Goal: Transaction & Acquisition: Obtain resource

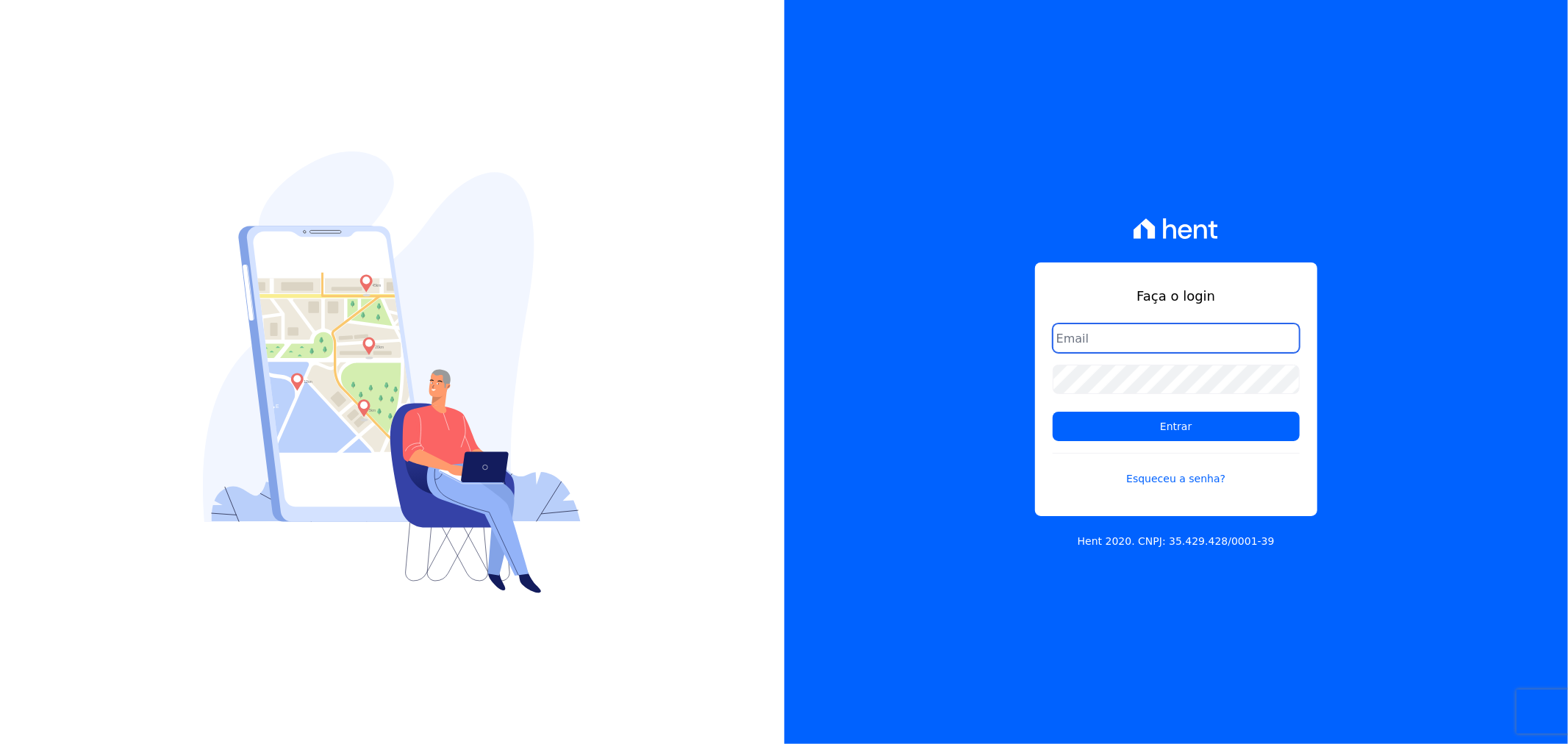
click at [1123, 338] on input "email" at bounding box center [1175, 338] width 247 height 29
drag, startPoint x: 1086, startPoint y: 340, endPoint x: 986, endPoint y: 349, distance: 100.4
click at [986, 349] on div "Faça o login [EMAIL_ADDRESS][DOMAIN_NAME] Entrar Esqueceu a senha? Hent 2020. C…" at bounding box center [1176, 372] width 784 height 744
type input "[EMAIL_ADDRESS][DOMAIN_NAME]"
click at [1052, 411] on input "Entrar" at bounding box center [1175, 426] width 247 height 29
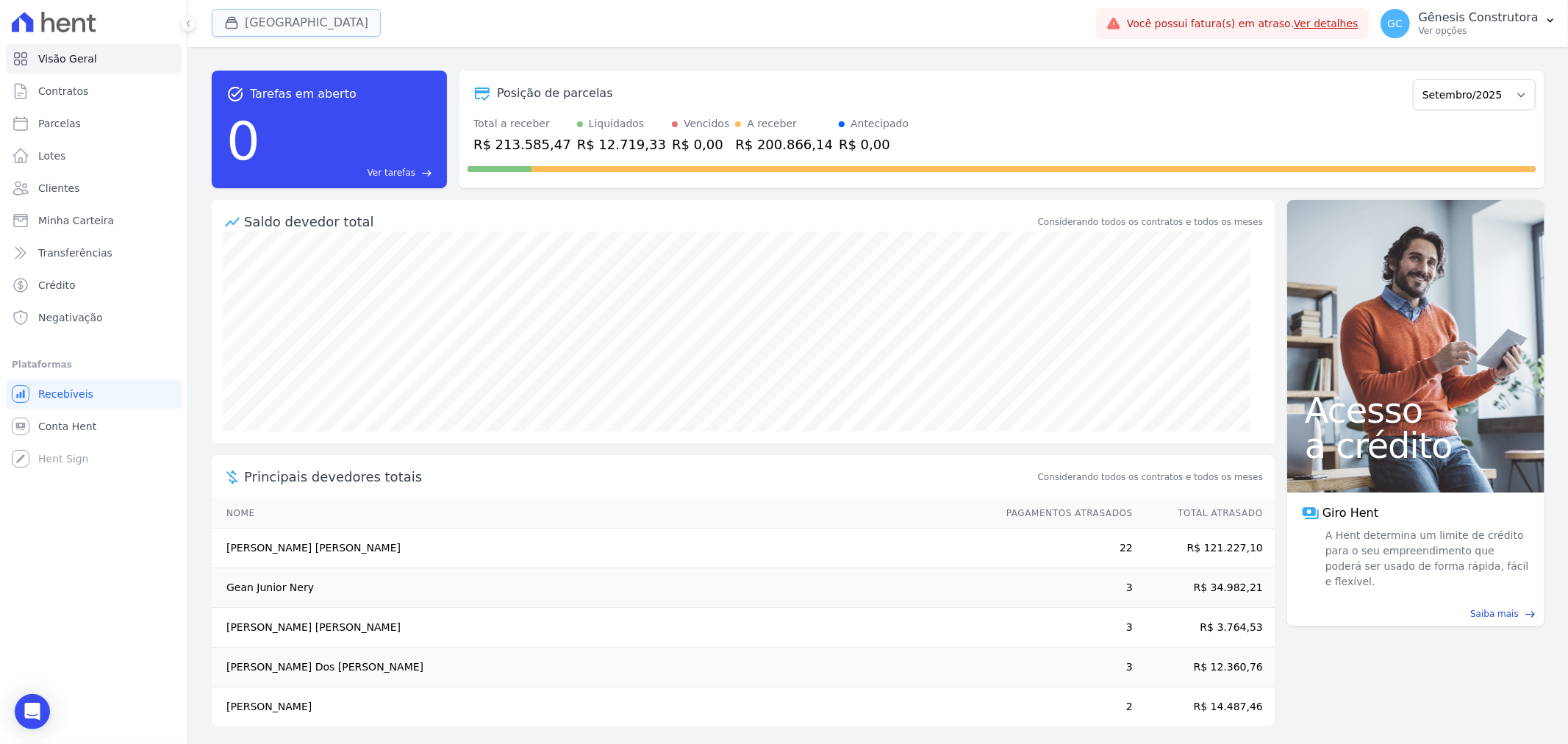
click at [285, 24] on button "[GEOGRAPHIC_DATA]" at bounding box center [295, 22] width 169 height 28
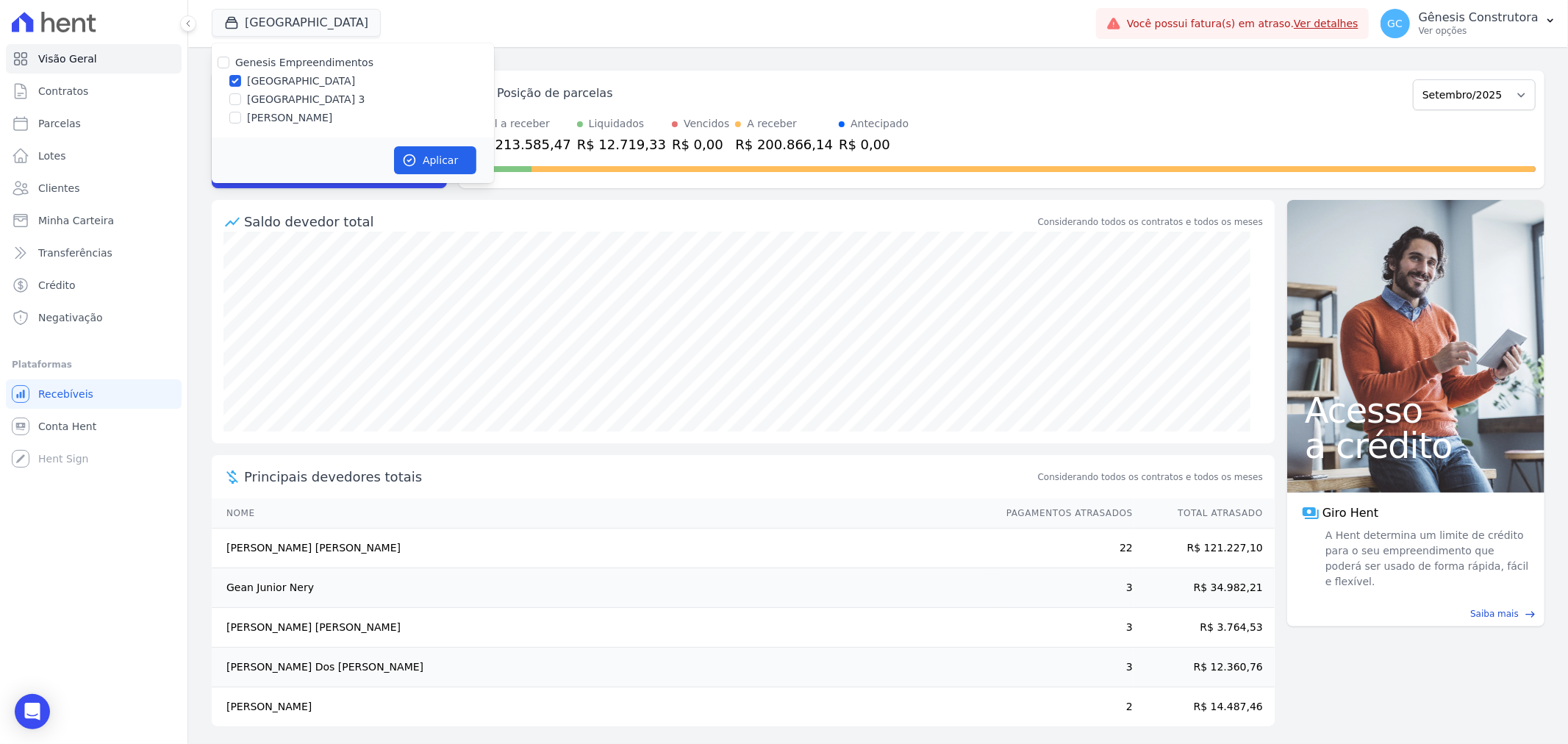
click at [228, 120] on div "[PERSON_NAME]" at bounding box center [352, 118] width 282 height 16
click at [229, 81] on input "[GEOGRAPHIC_DATA]" at bounding box center [235, 81] width 12 height 12
checkbox input "false"
click at [231, 118] on input "[PERSON_NAME]" at bounding box center [235, 118] width 12 height 12
checkbox input "true"
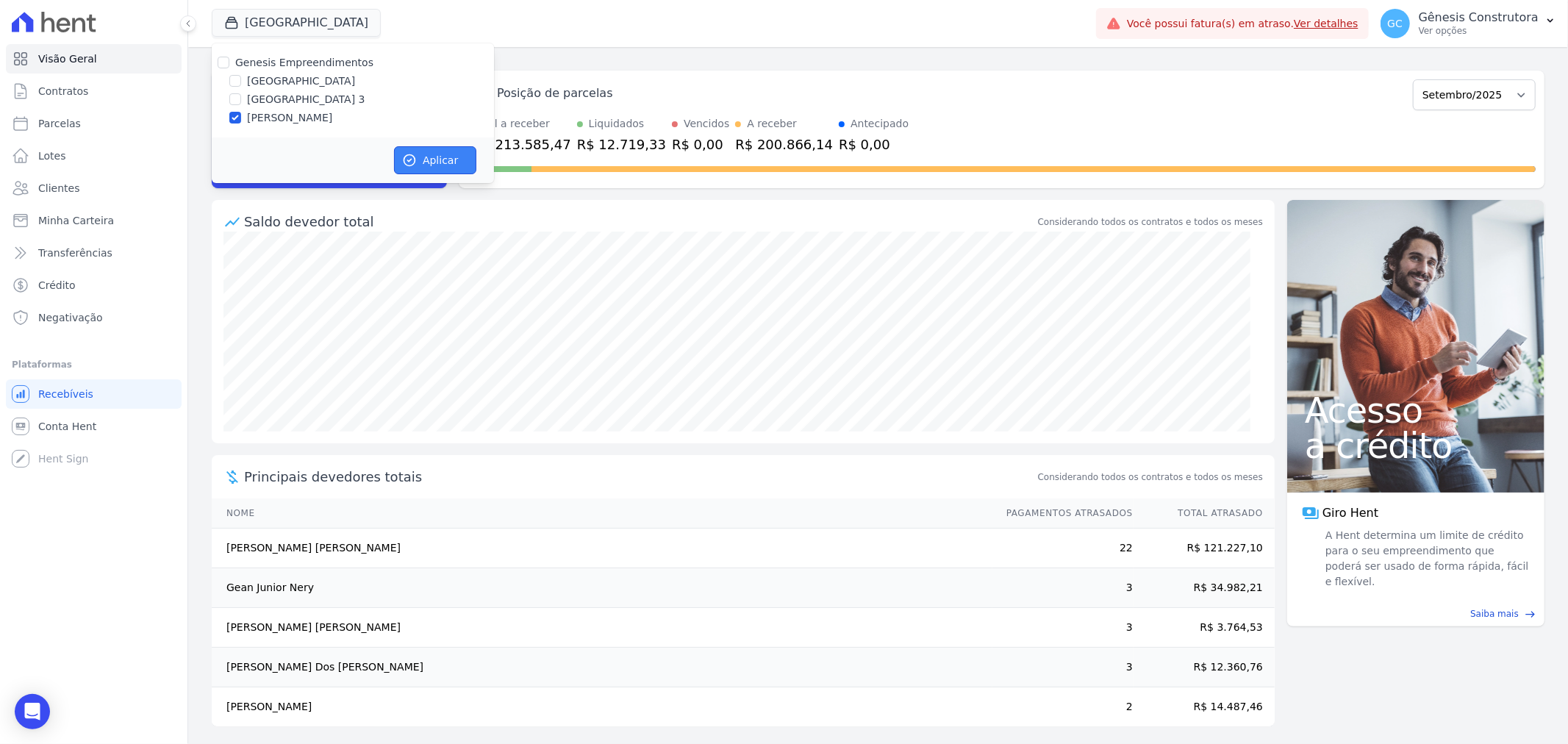
click at [427, 160] on button "Aplicar" at bounding box center [435, 160] width 82 height 28
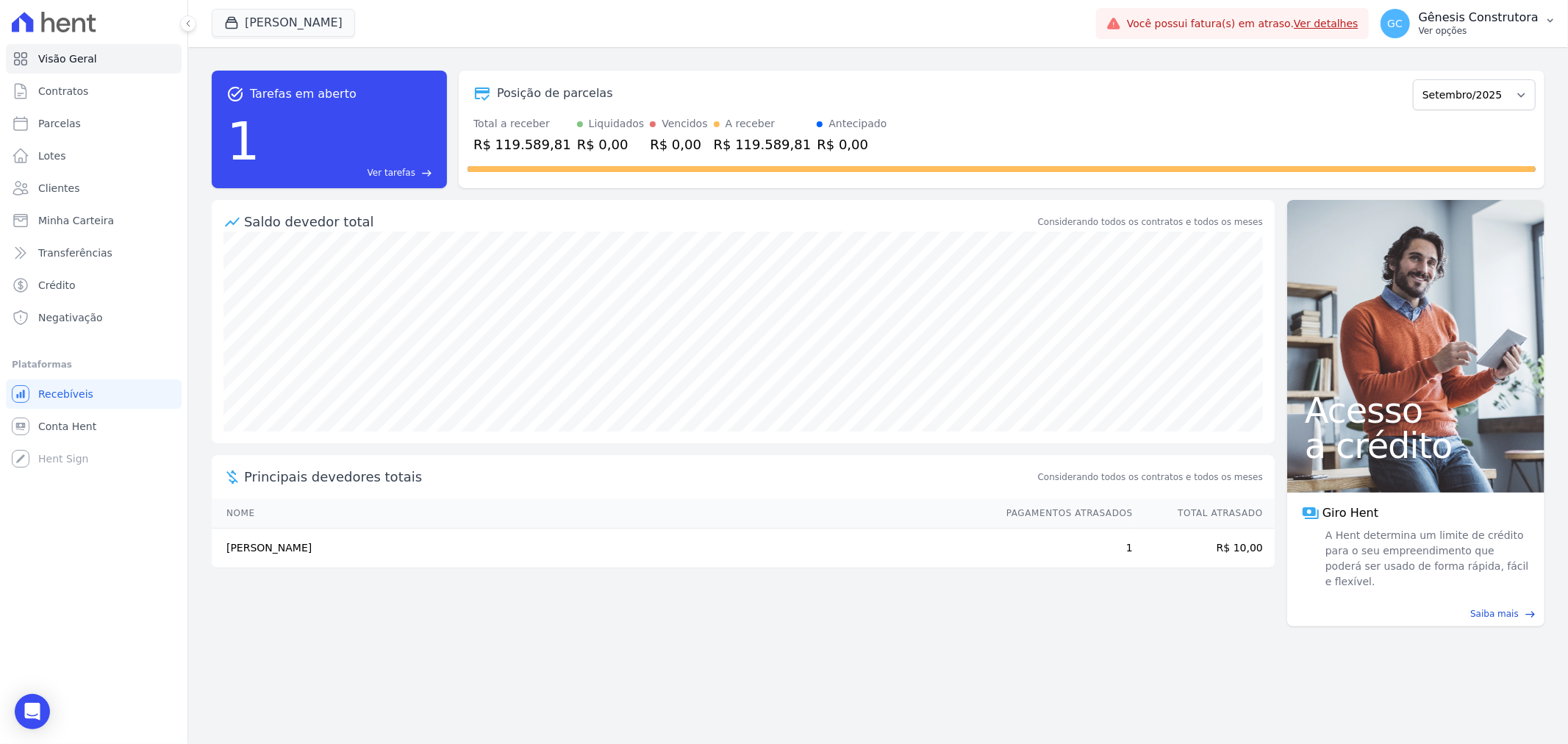
click at [1479, 30] on p "Ver opções" at bounding box center [1478, 31] width 120 height 12
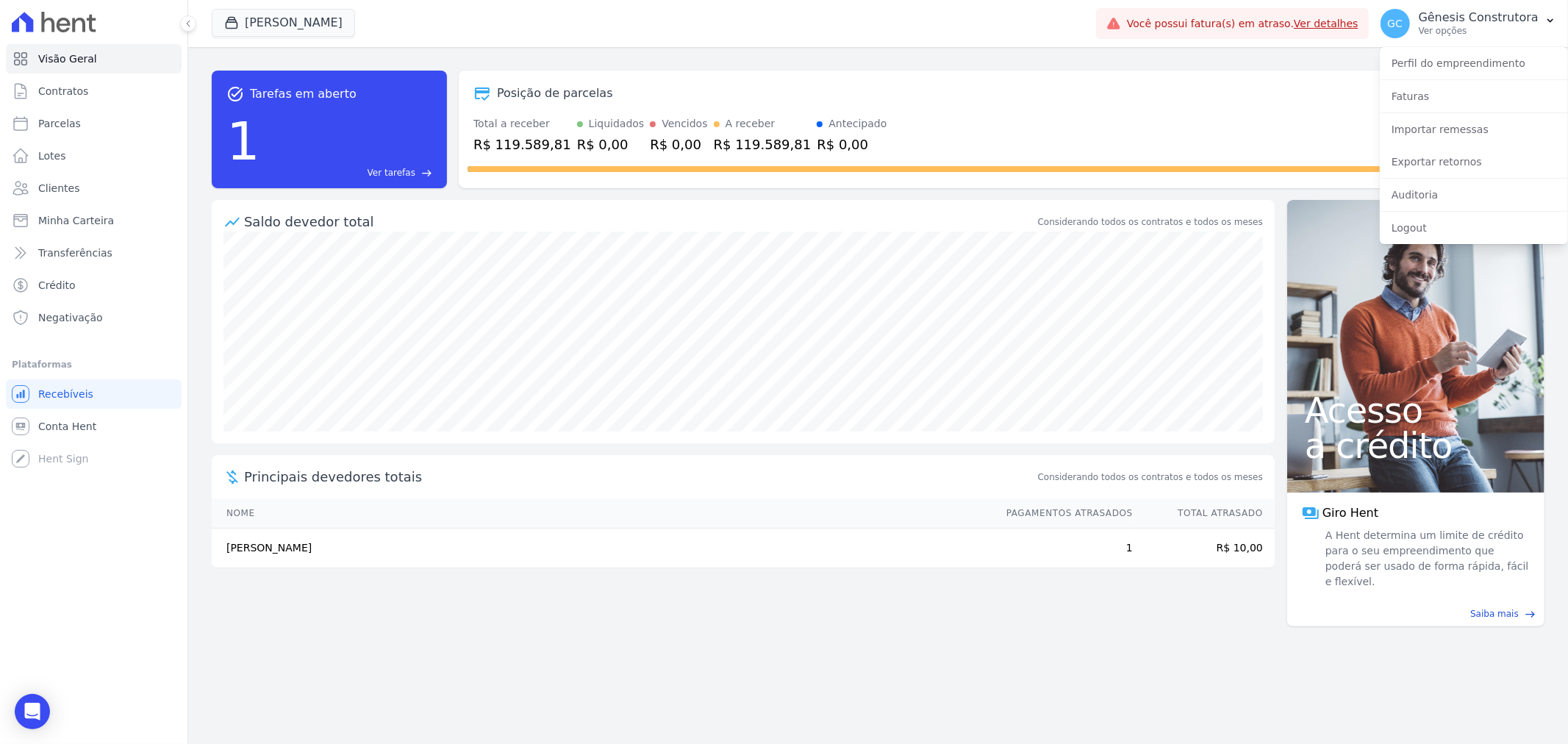
click at [1272, 81] on div "Posição de parcelas Agosto/2025 Setembro/2025 Outubro/2025 Novembro/2025 Dezemb…" at bounding box center [1000, 93] width 1068 height 34
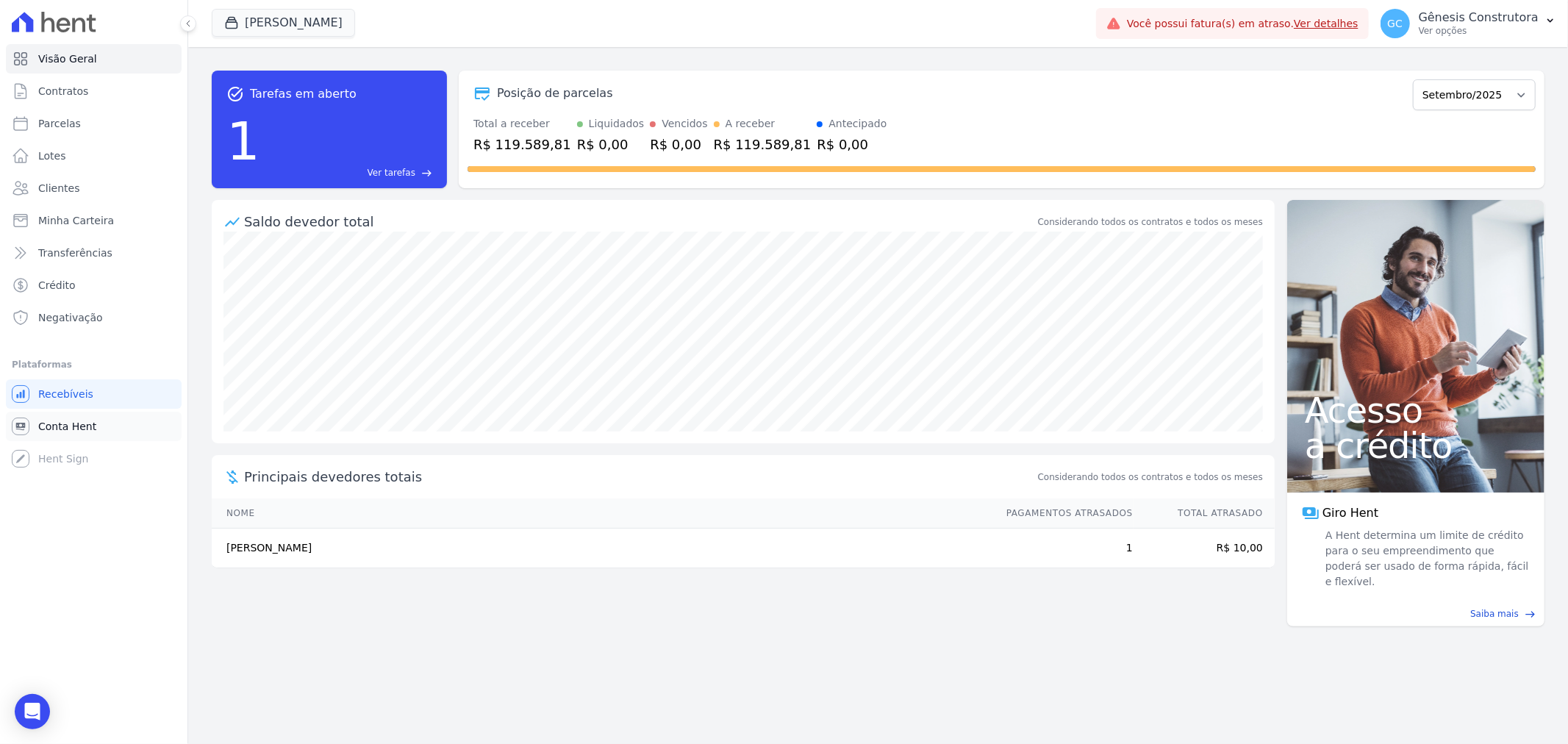
click at [94, 419] on link "Conta Hent" at bounding box center [94, 426] width 176 height 29
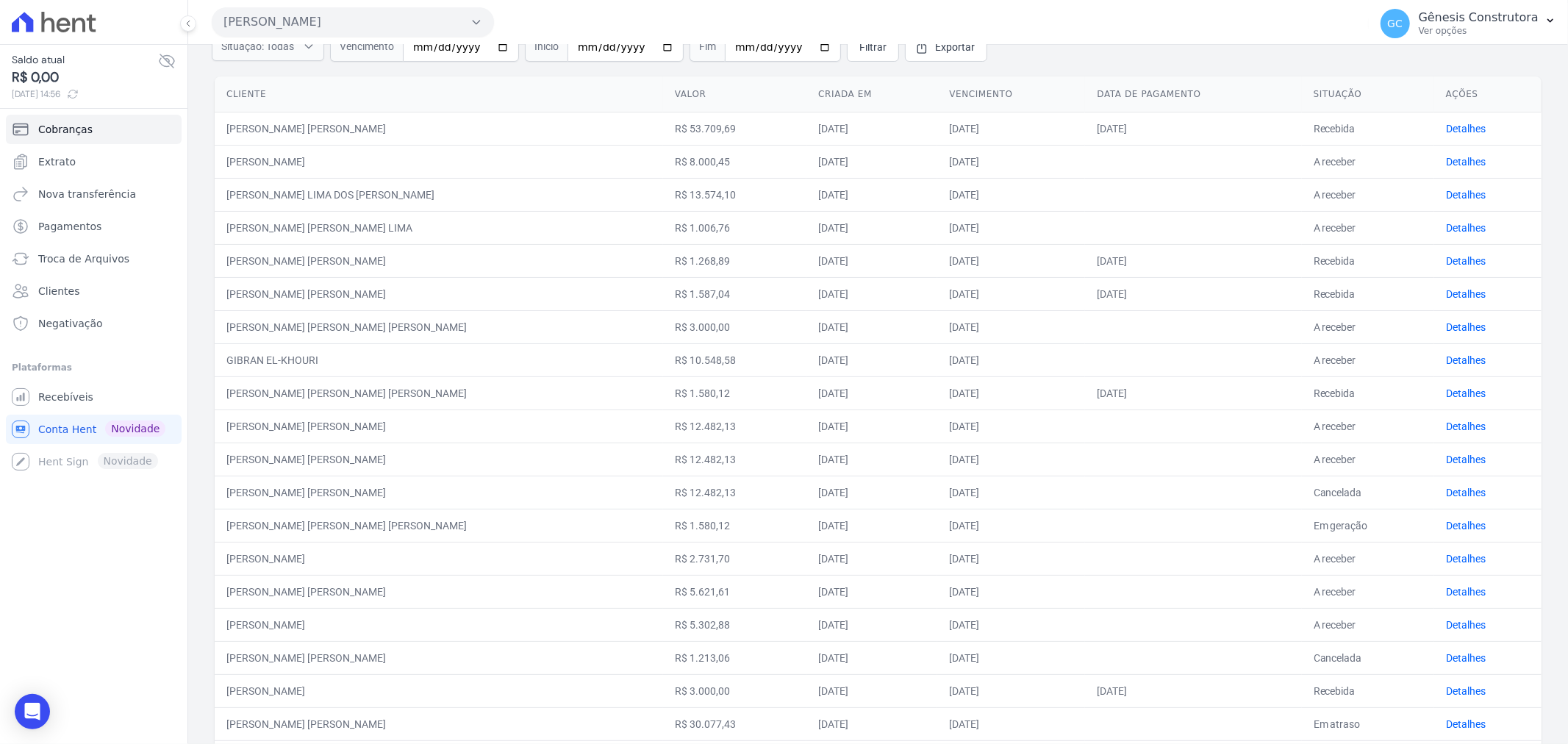
scroll to position [163, 0]
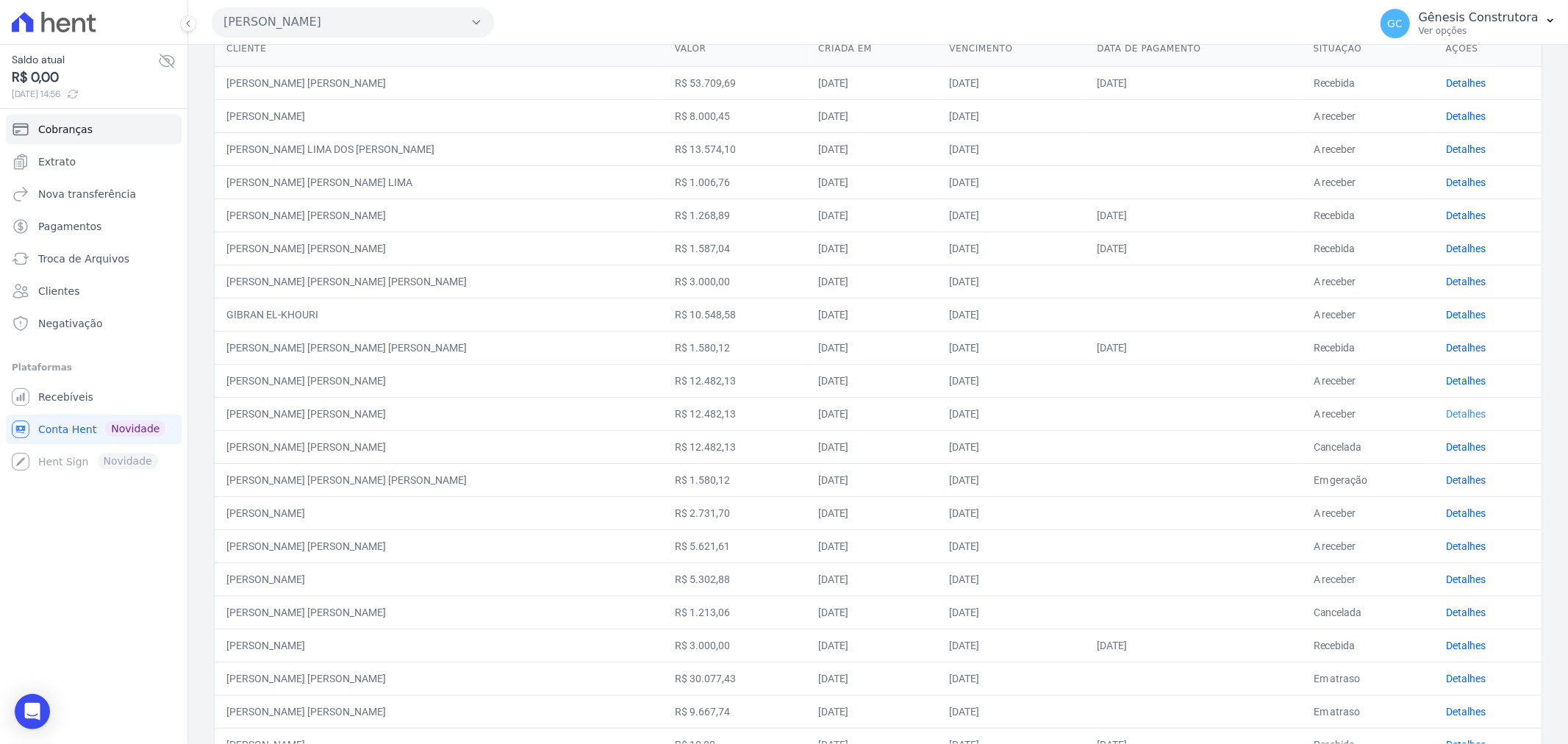
click at [1446, 412] on link "Detalhes" at bounding box center [1466, 413] width 40 height 12
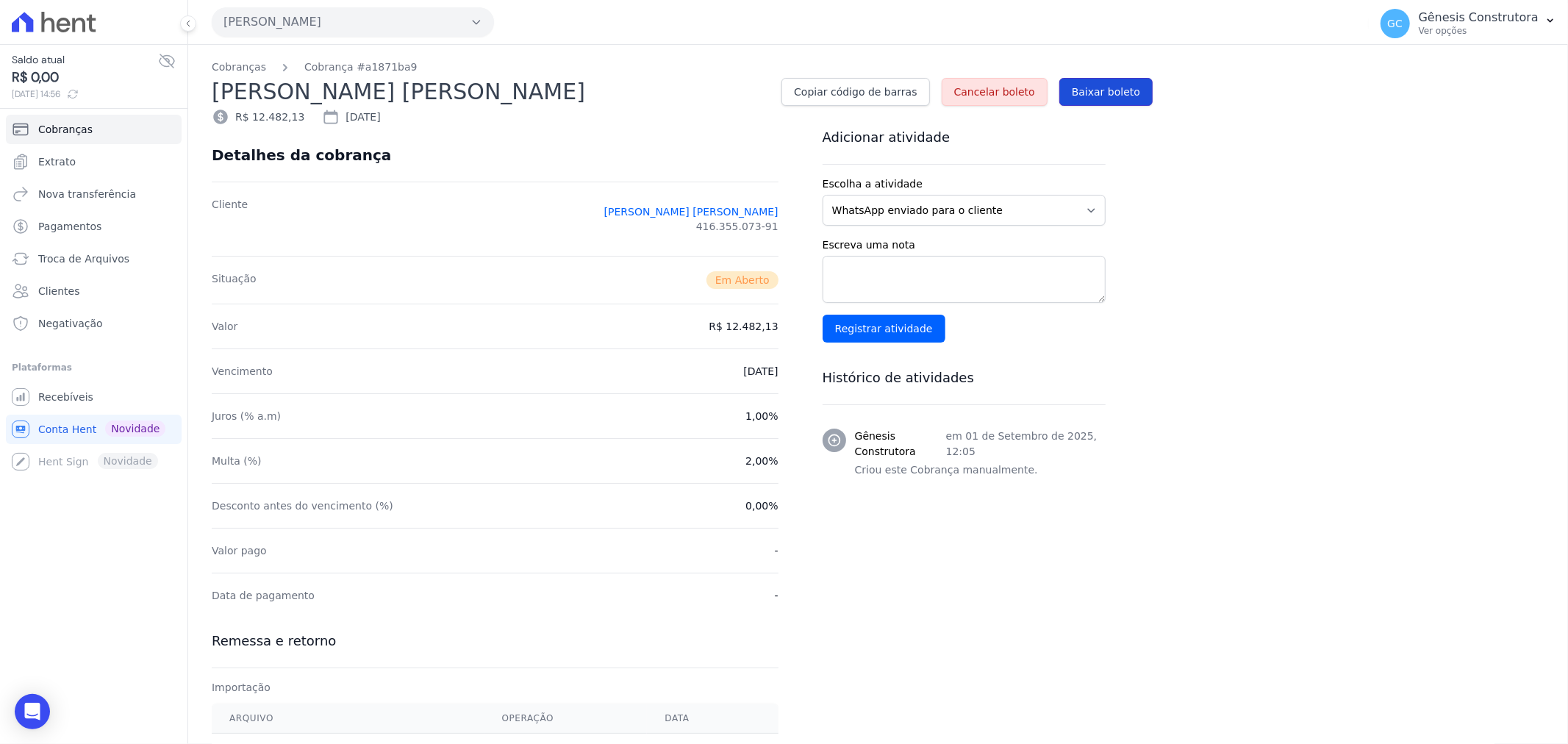
click at [1114, 85] on span "Baixar boleto" at bounding box center [1106, 92] width 68 height 15
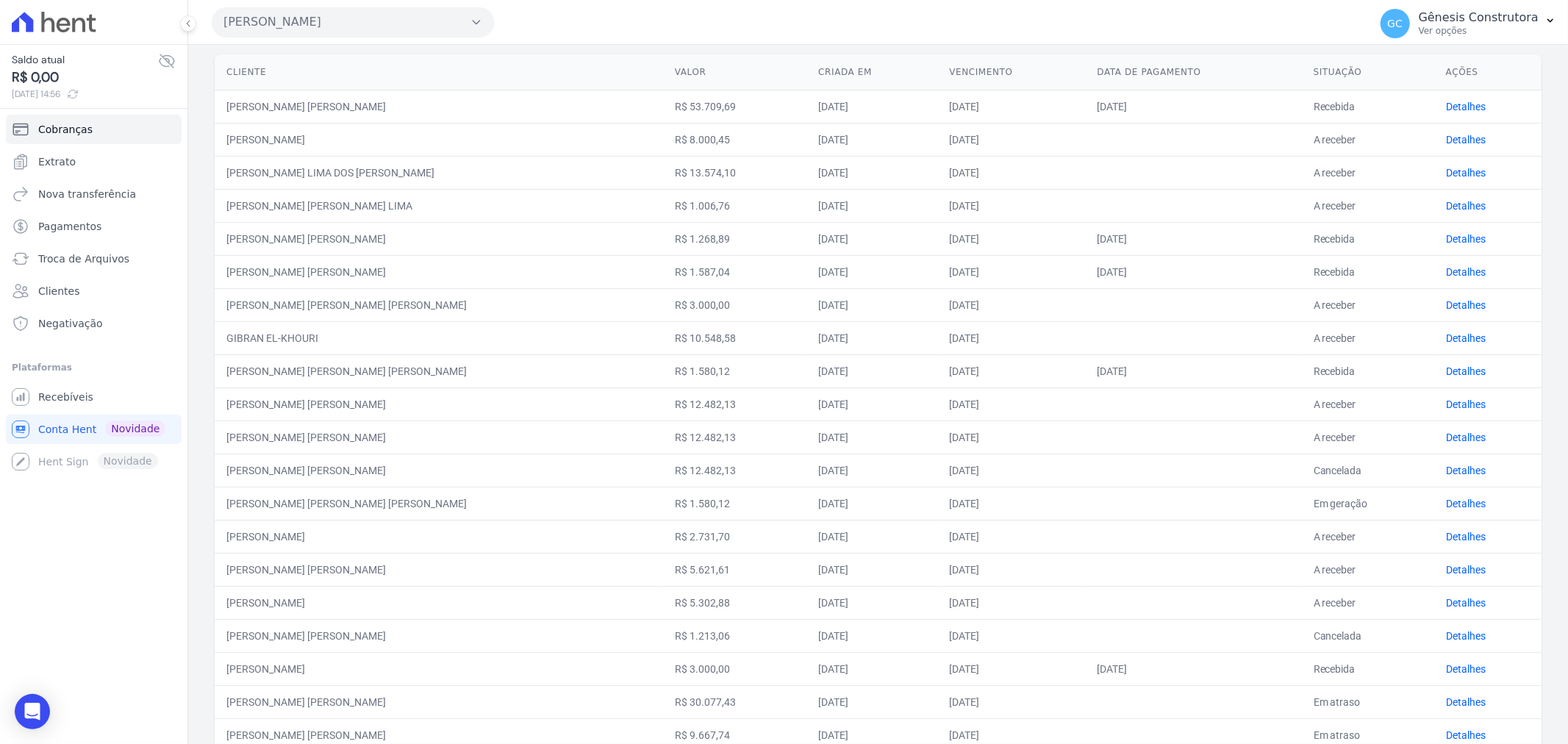
scroll to position [229, 0]
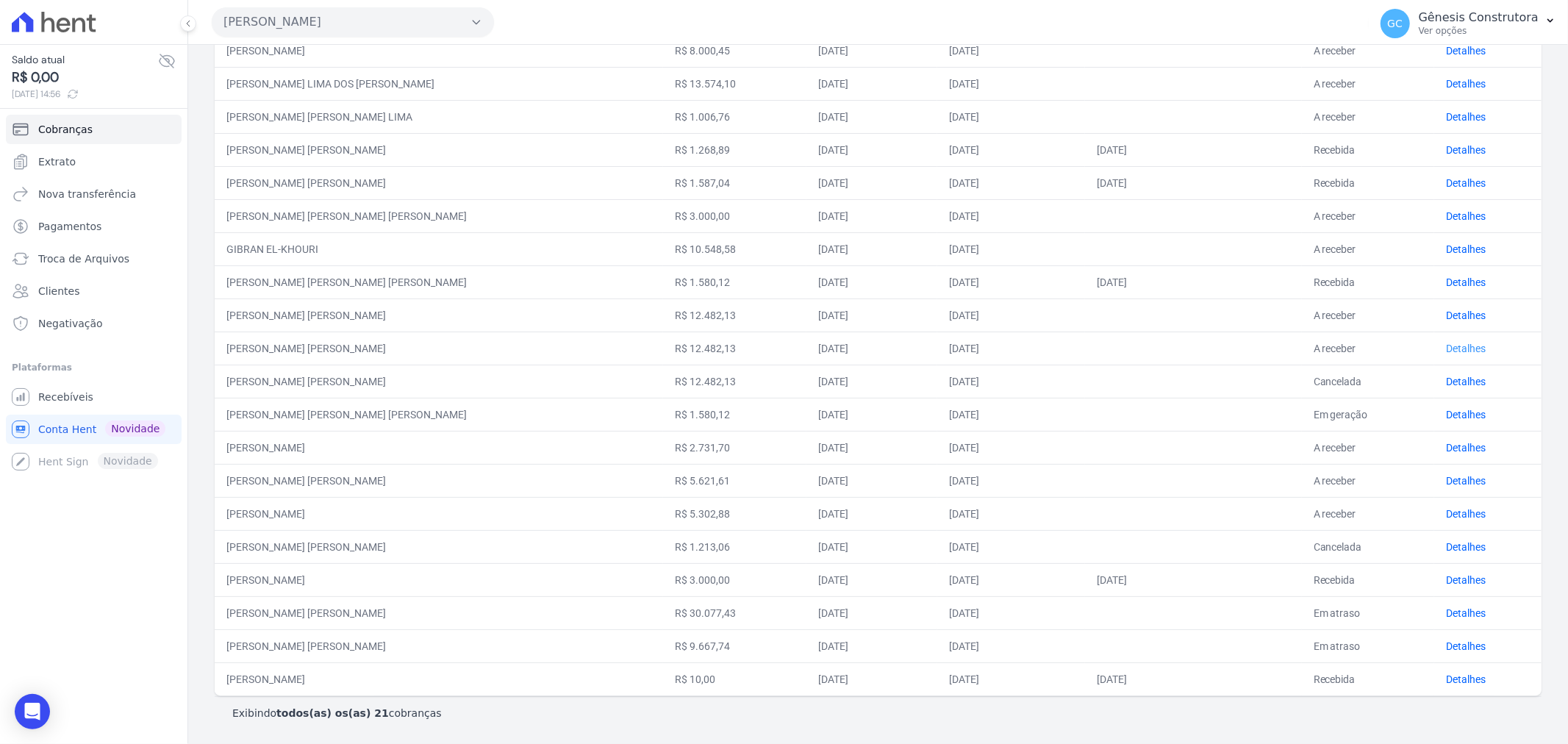
click at [1446, 345] on link "Detalhes" at bounding box center [1466, 348] width 40 height 12
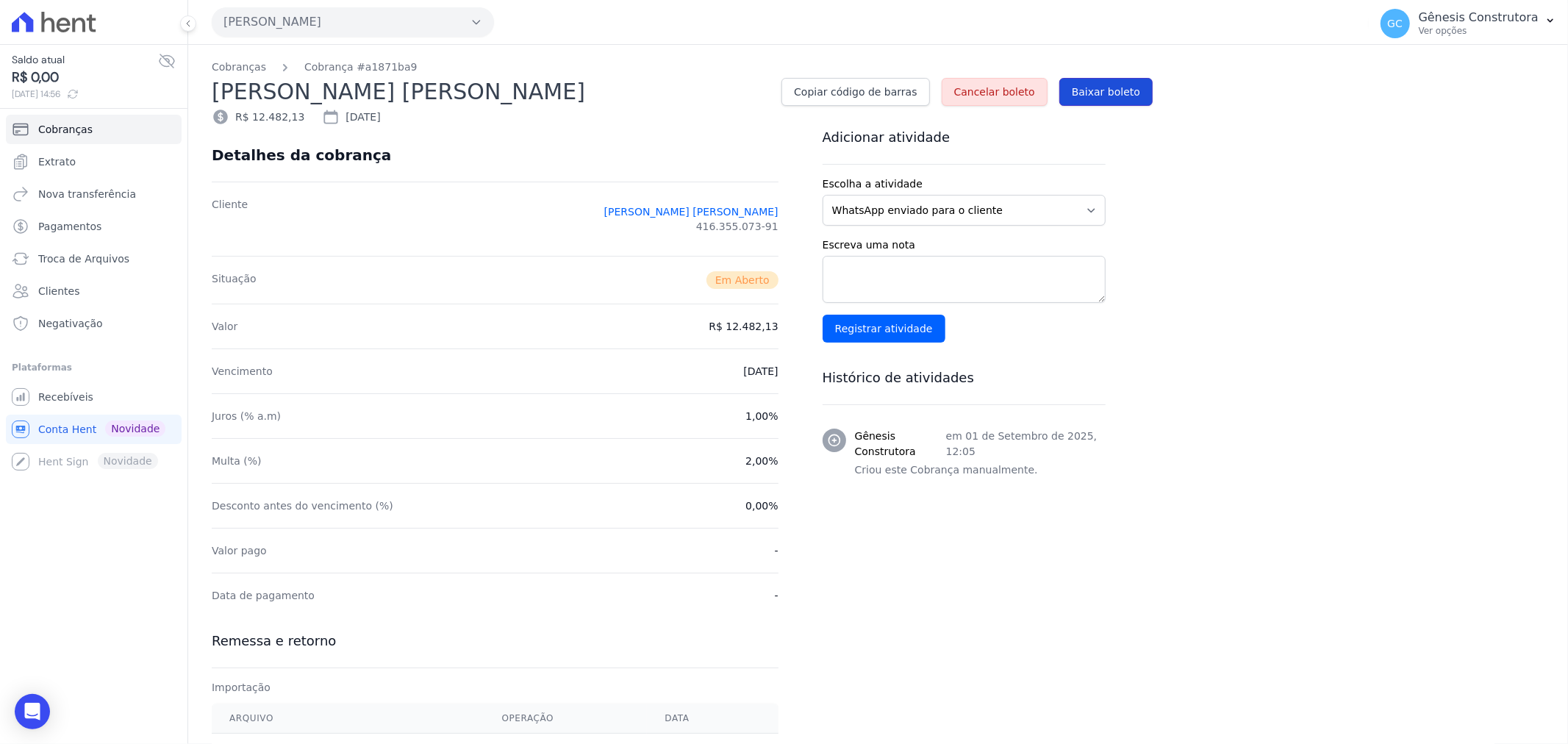
click at [1123, 92] on span "Baixar boleto" at bounding box center [1106, 92] width 68 height 15
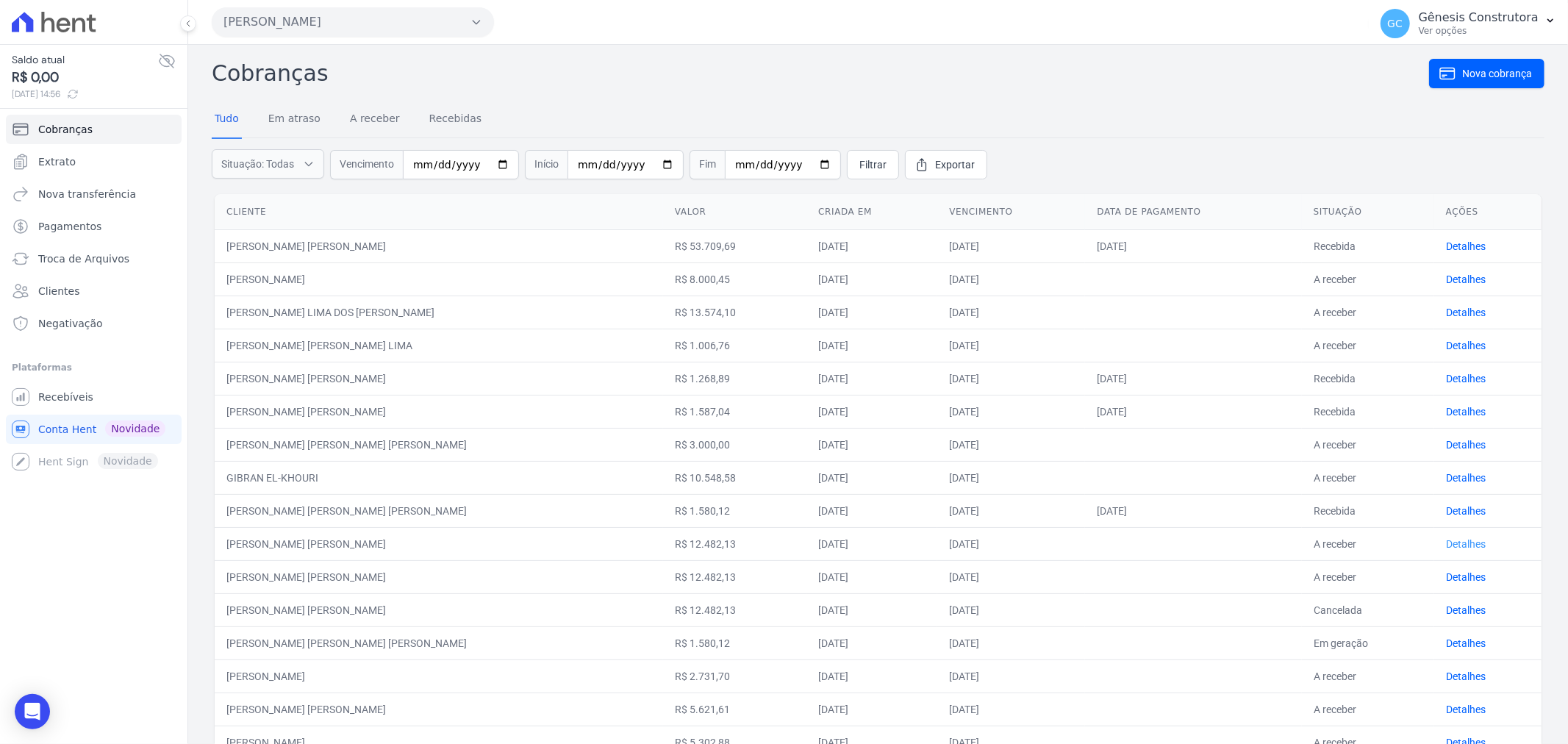
click at [1448, 541] on link "Detalhes" at bounding box center [1466, 544] width 40 height 12
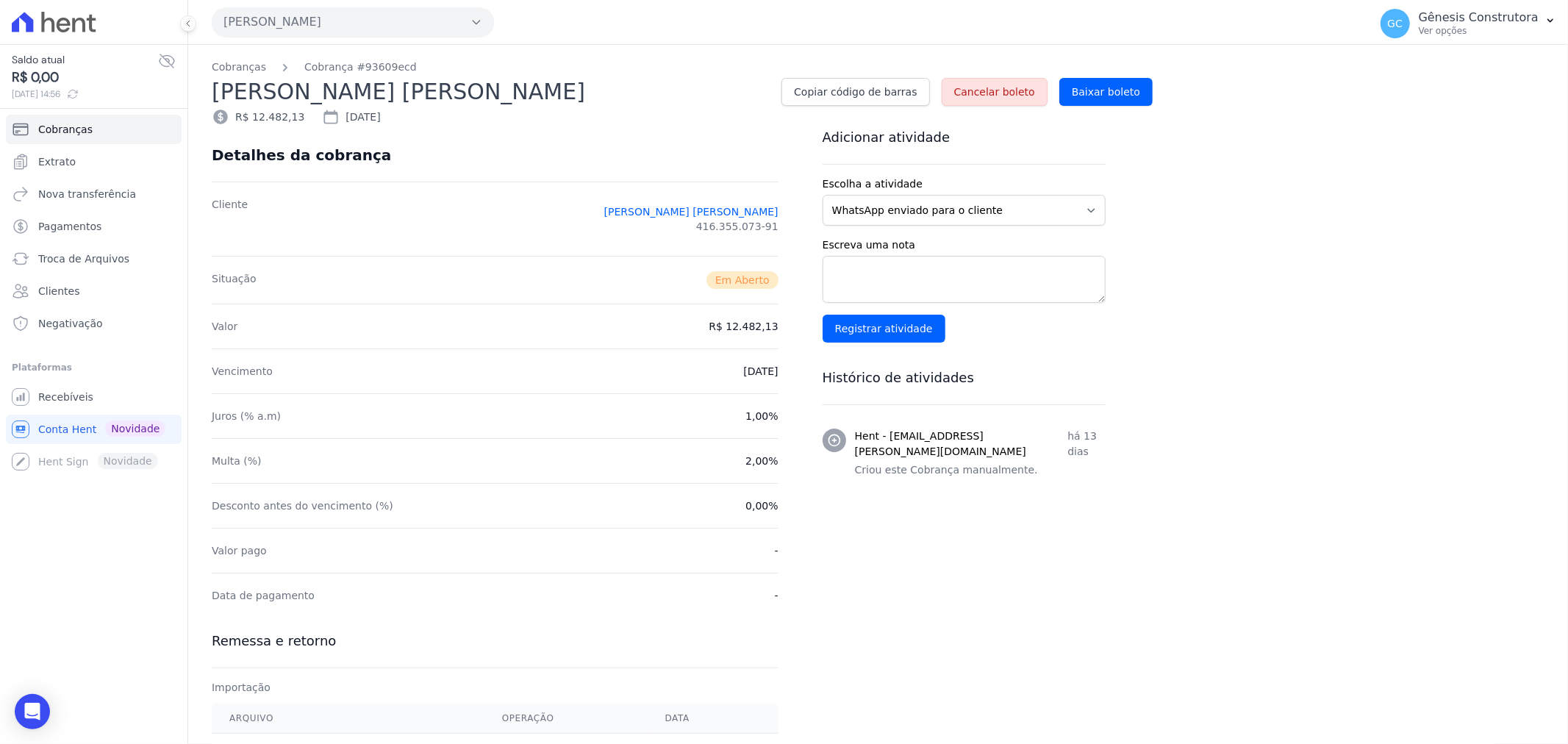
click at [1126, 69] on nav "Cobranças Cobrança #93609ecd" at bounding box center [878, 67] width 1332 height 16
click at [1141, 85] on link "Baixar boleto" at bounding box center [1106, 92] width 94 height 28
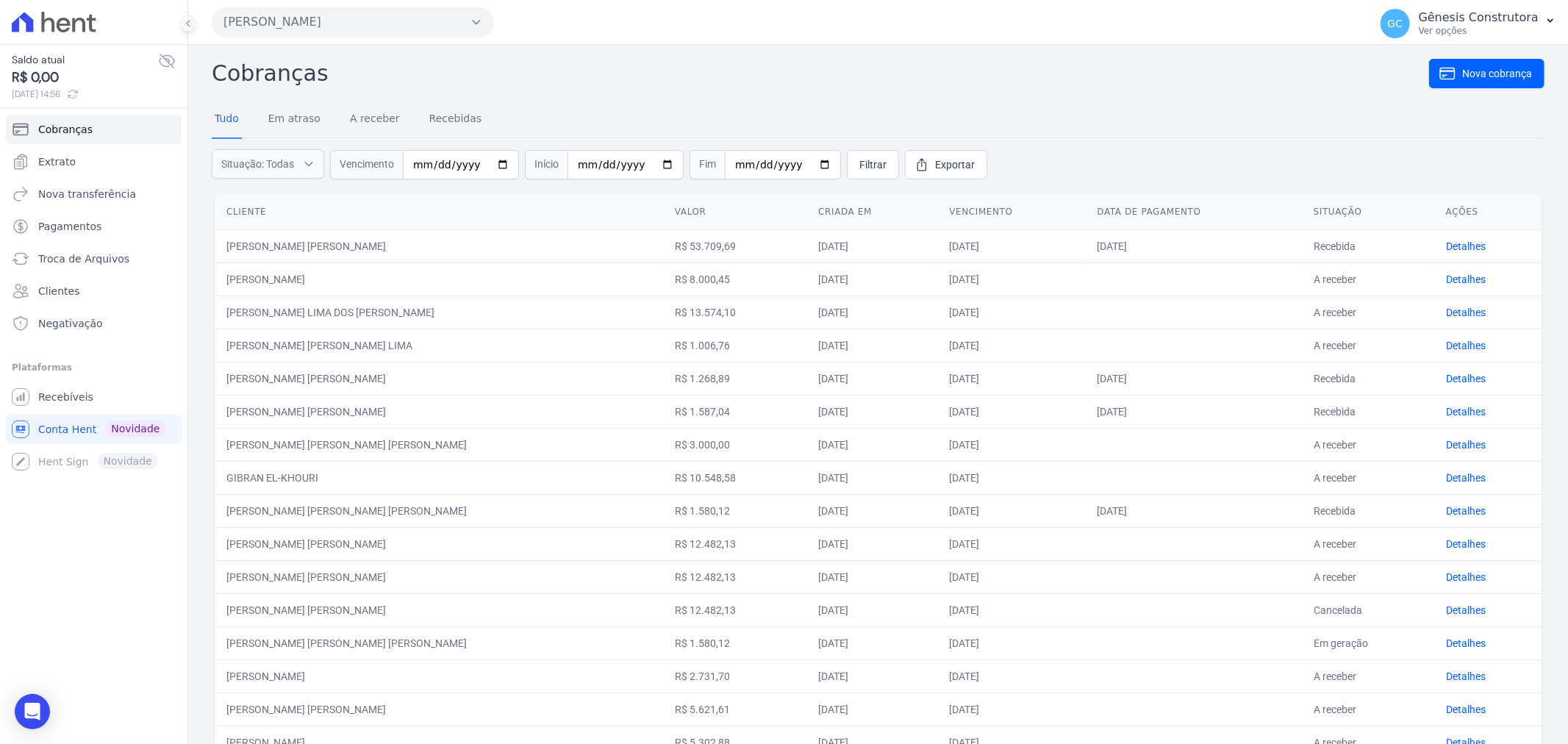
click at [351, 18] on button "[PERSON_NAME]" at bounding box center [352, 22] width 282 height 29
click at [290, 85] on label "[GEOGRAPHIC_DATA]" at bounding box center [289, 84] width 108 height 16
click at [0, 0] on input "[GEOGRAPHIC_DATA]" at bounding box center [0, 0] width 0 height 0
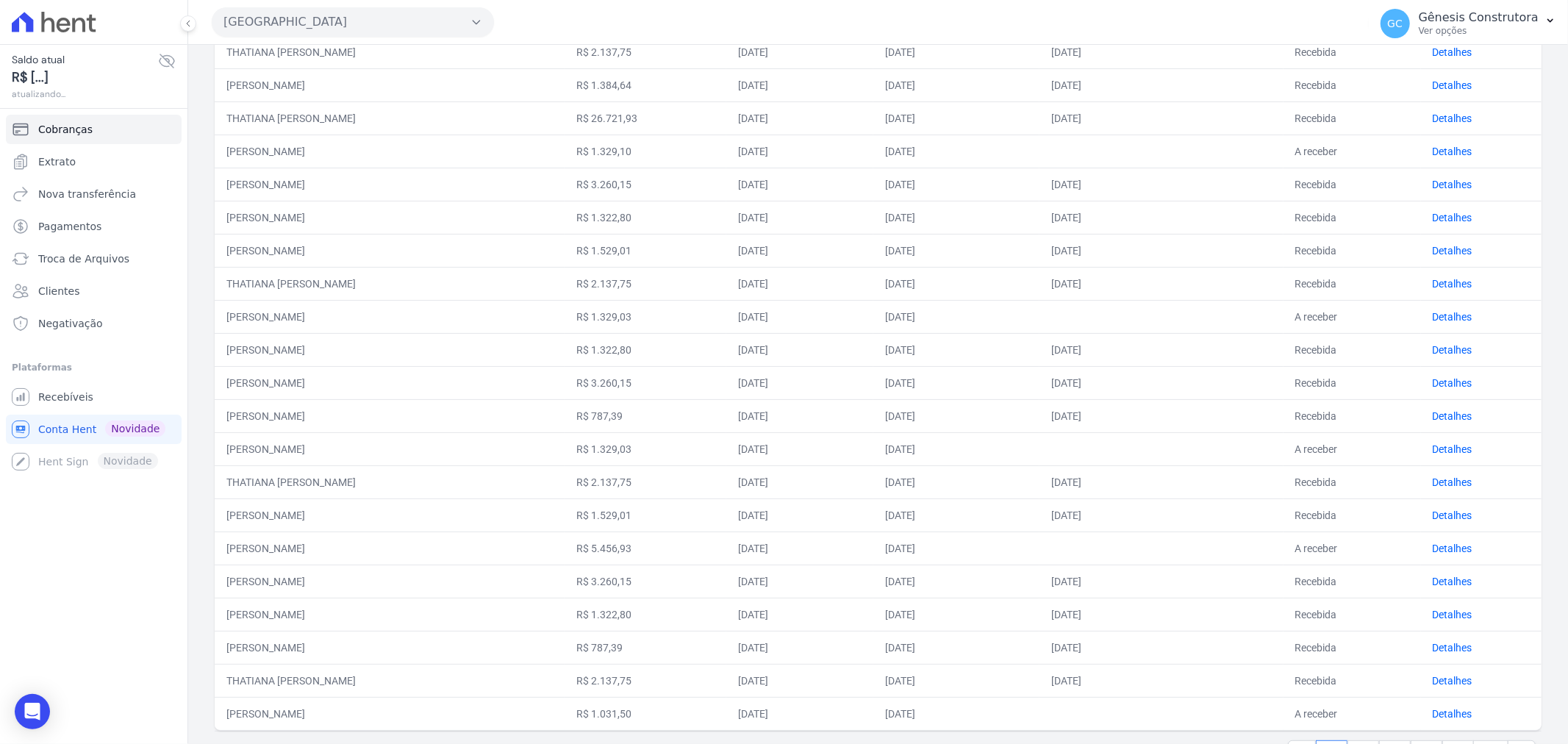
scroll to position [380, 0]
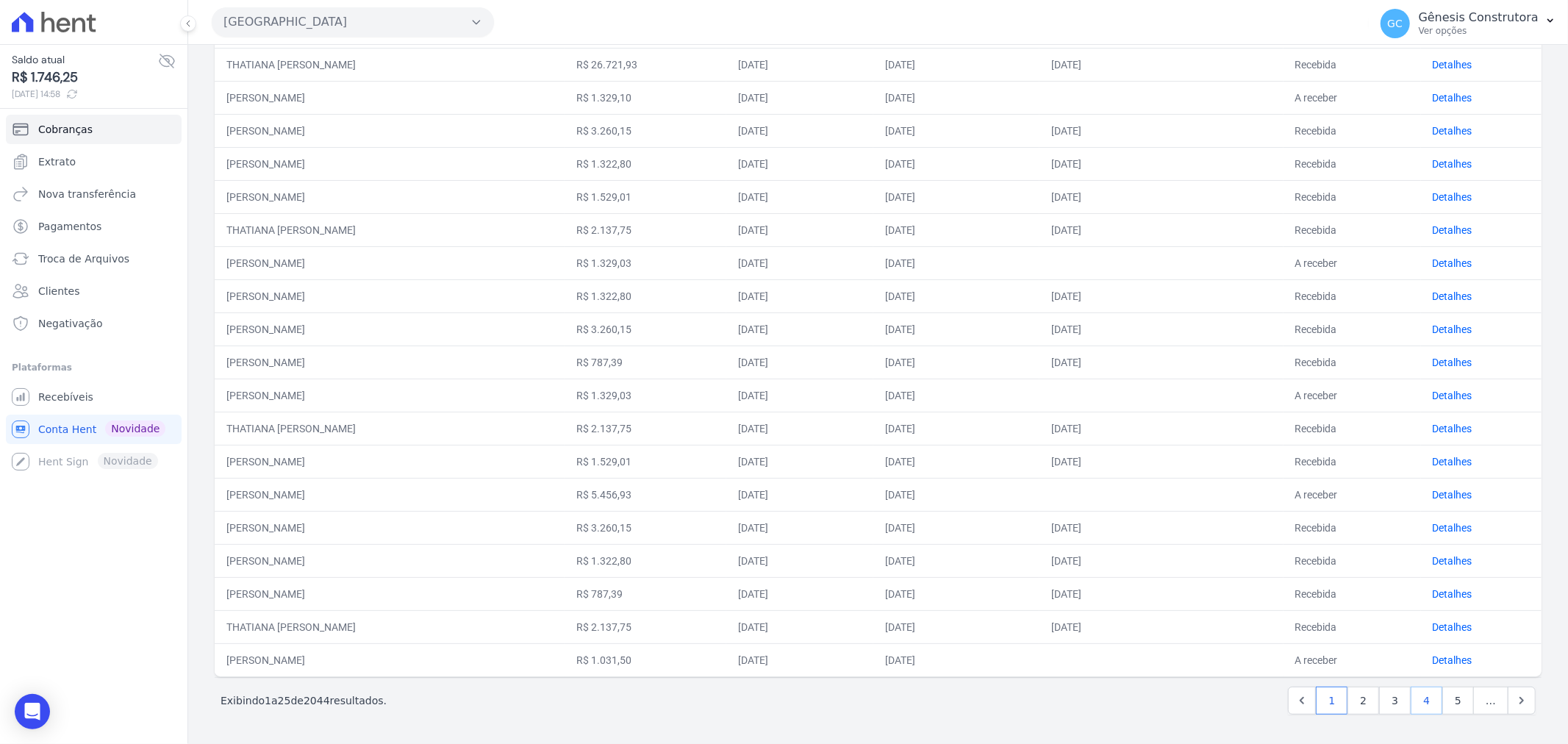
click at [1416, 700] on link "4" at bounding box center [1426, 700] width 31 height 28
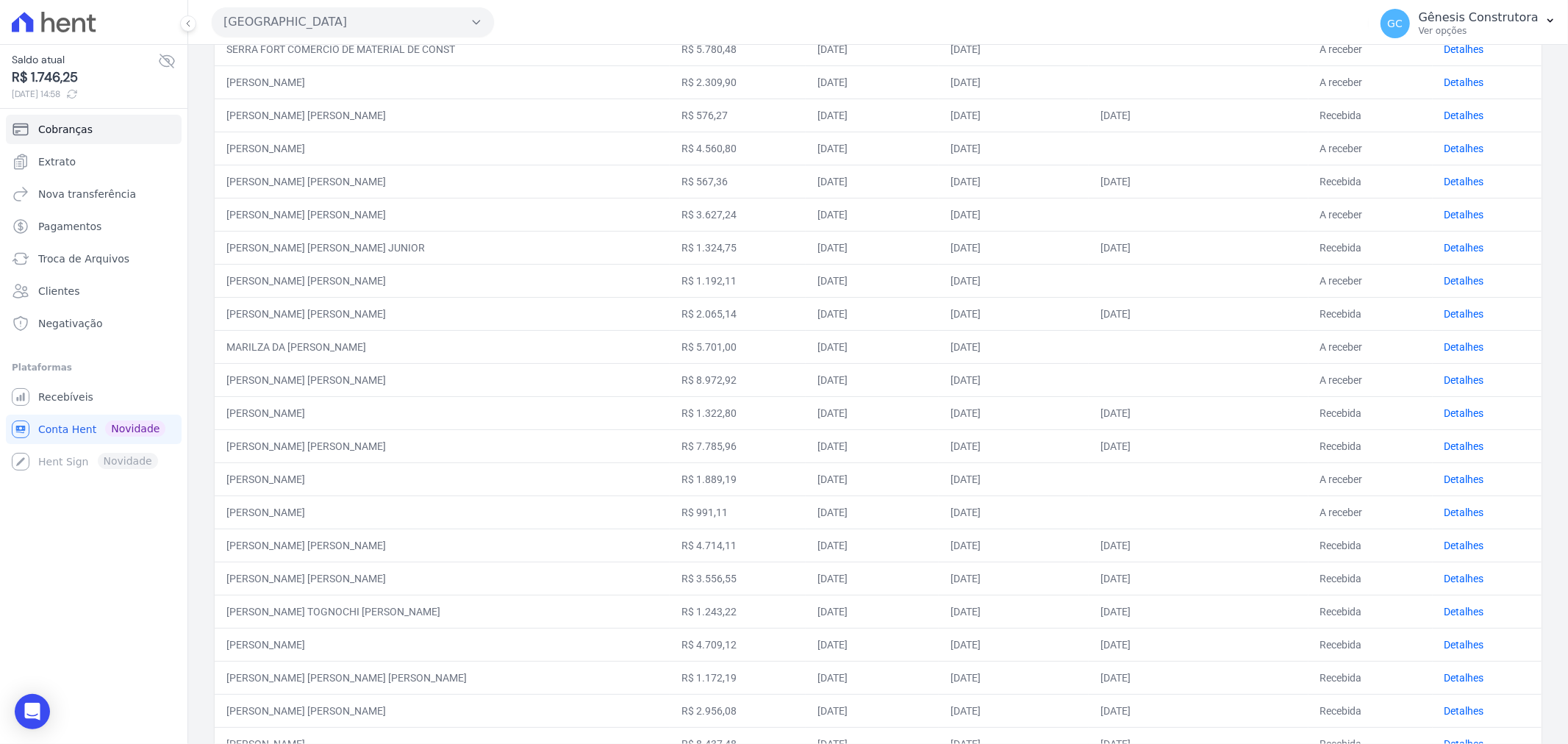
scroll to position [380, 0]
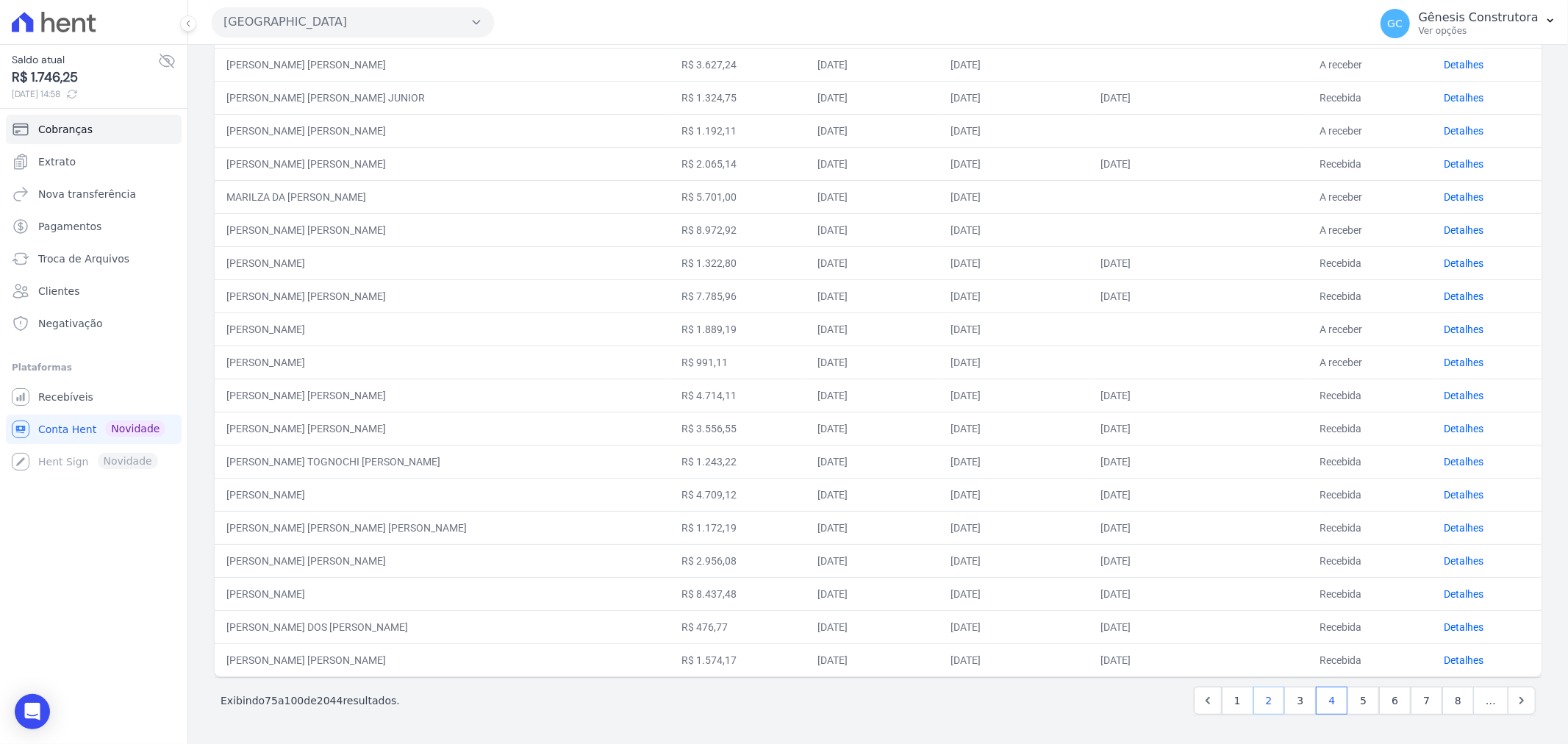
click at [1260, 706] on link "2" at bounding box center [1269, 700] width 31 height 28
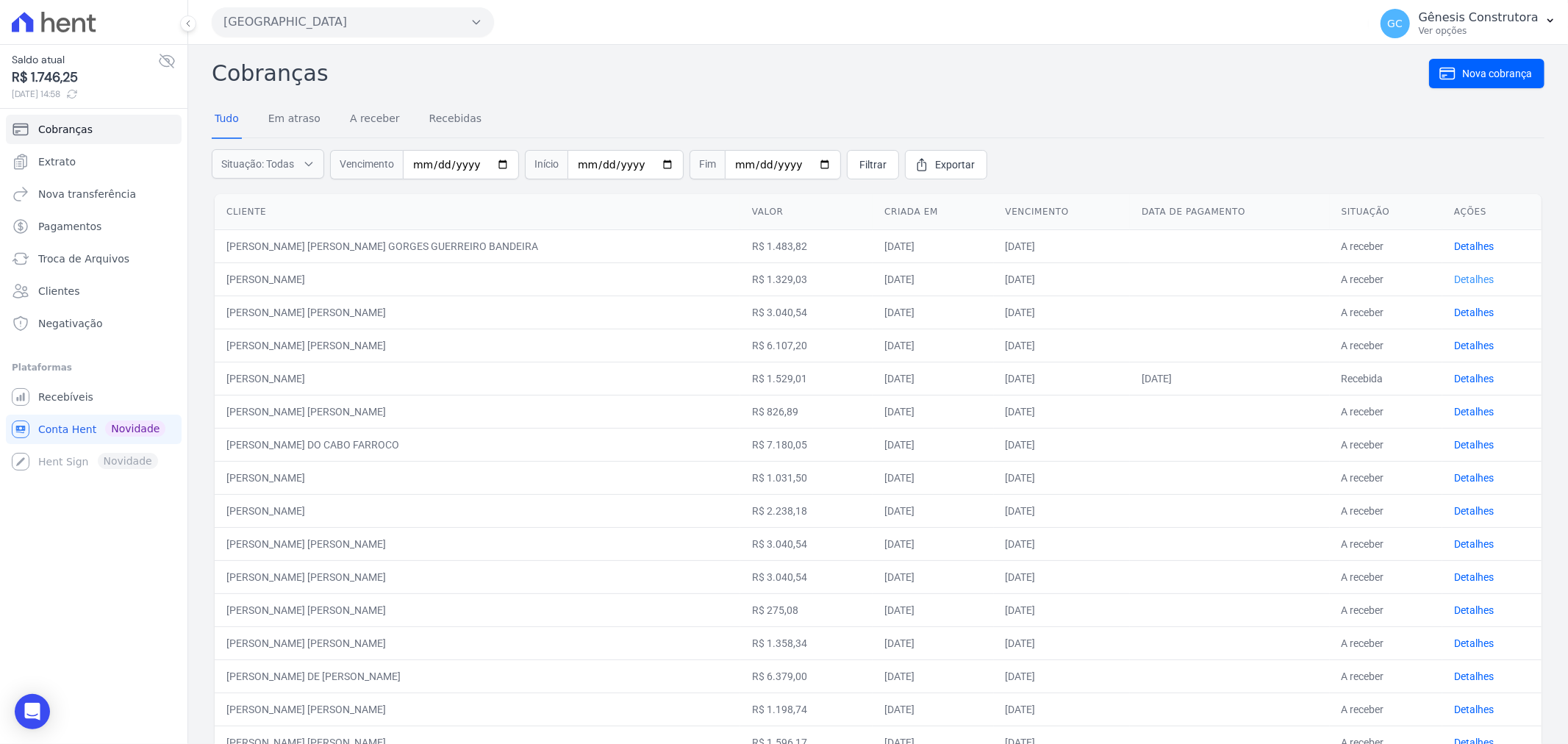
click at [1457, 275] on link "Detalhes" at bounding box center [1473, 279] width 40 height 12
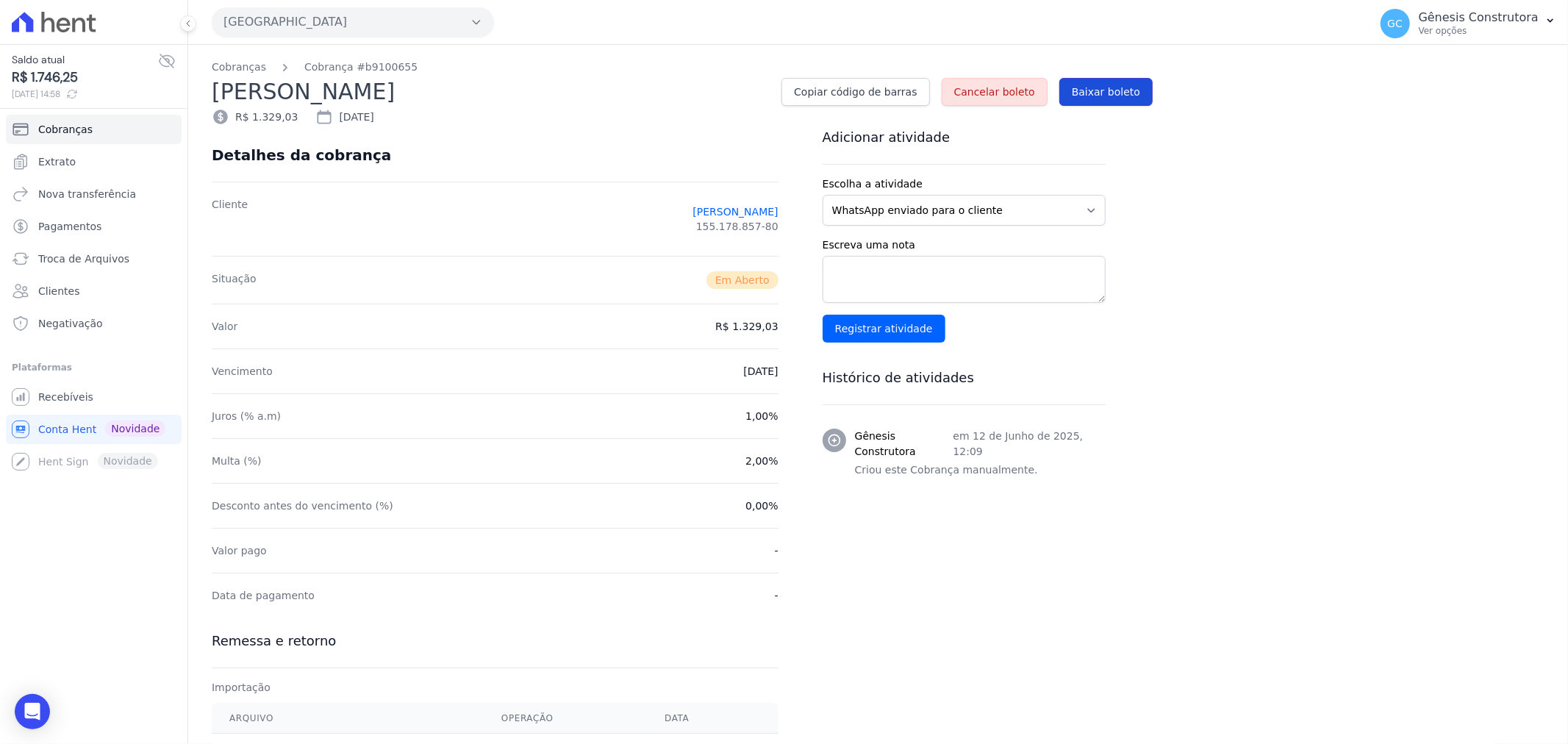
click at [1127, 85] on span "Baixar boleto" at bounding box center [1106, 92] width 68 height 15
